Goal: Navigation & Orientation: Find specific page/section

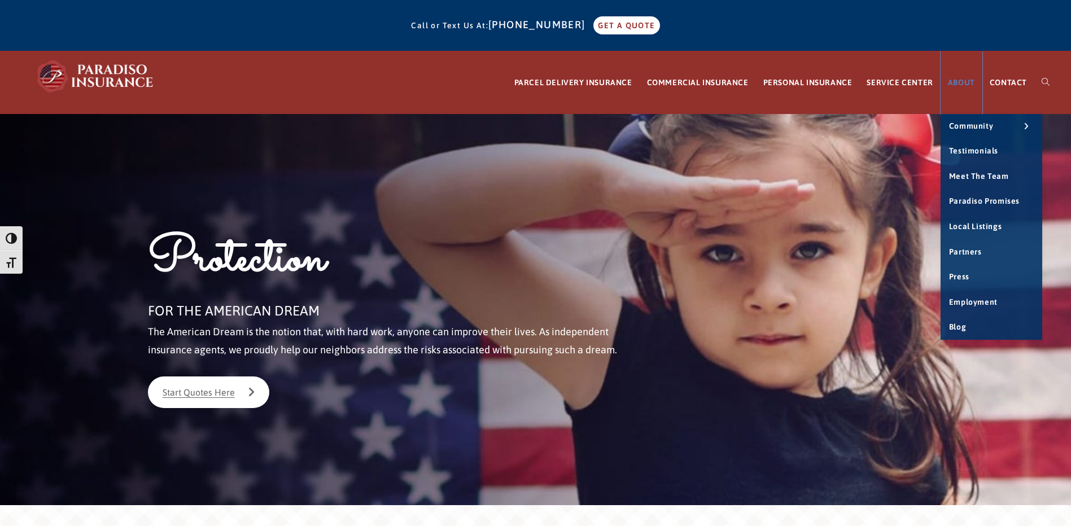
click at [963, 84] on span "ABOUT" at bounding box center [961, 82] width 27 height 9
click at [982, 172] on span "Meet the Team" at bounding box center [979, 176] width 60 height 9
